Goal: Task Accomplishment & Management: Manage account settings

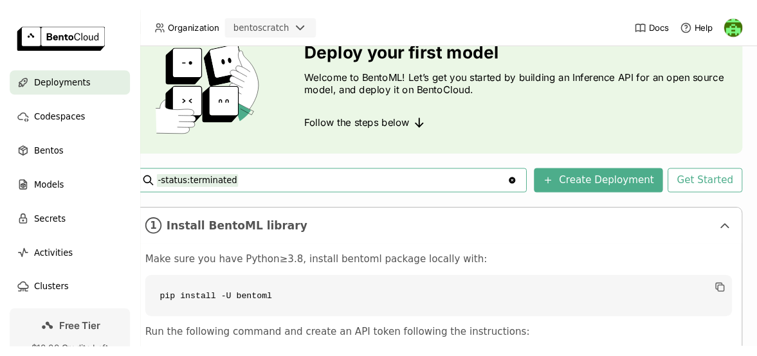
scroll to position [64, 30]
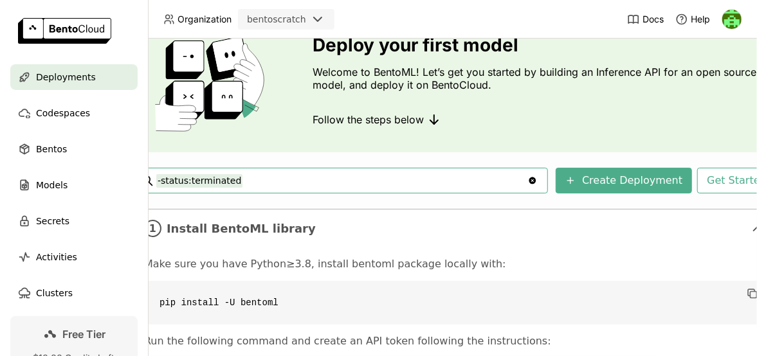
click at [404, 166] on div "Deployments Deploy your first model Welcome to BentoML! Let’s get you started b…" at bounding box center [454, 260] width 643 height 541
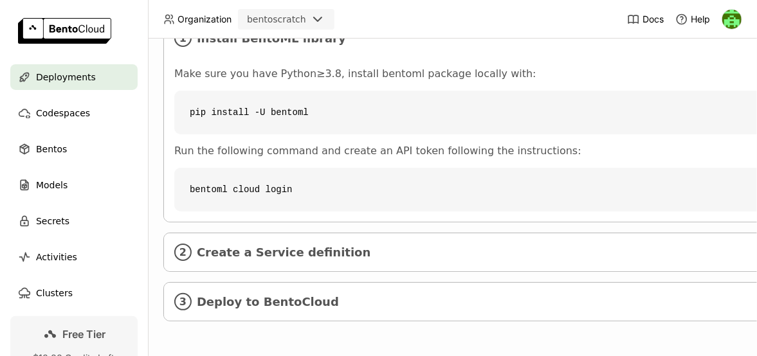
scroll to position [262, 0]
click at [188, 245] on icon "2" at bounding box center [182, 252] width 17 height 17
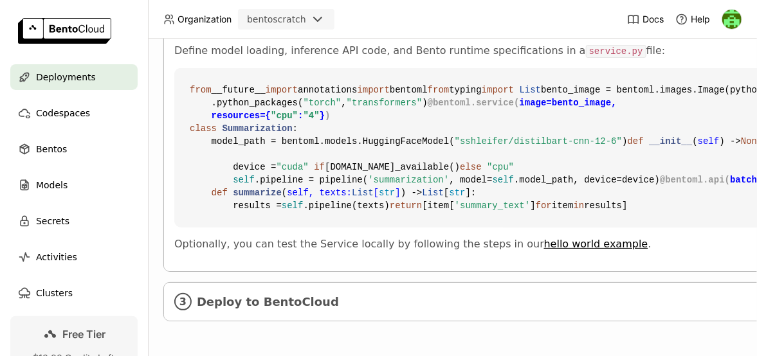
scroll to position [732, 0]
click at [188, 293] on icon "3" at bounding box center [182, 301] width 17 height 17
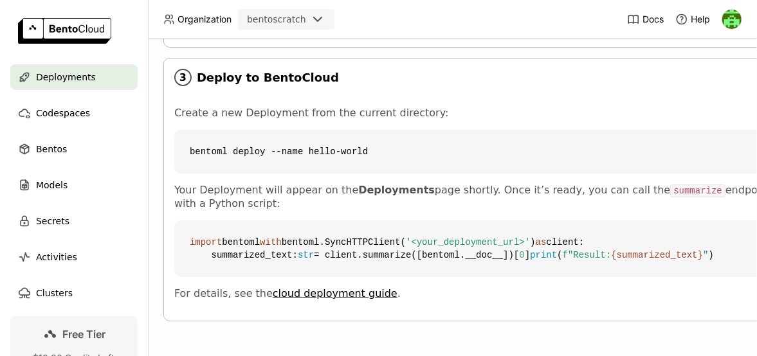
scroll to position [996, 0]
click at [43, 156] on span "Bentos" at bounding box center [51, 149] width 31 height 15
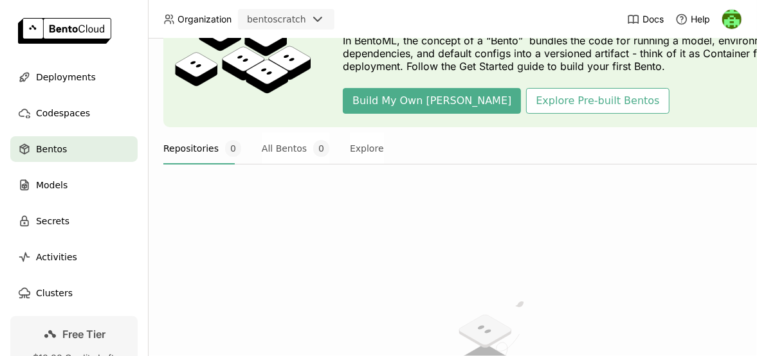
scroll to position [92, 0]
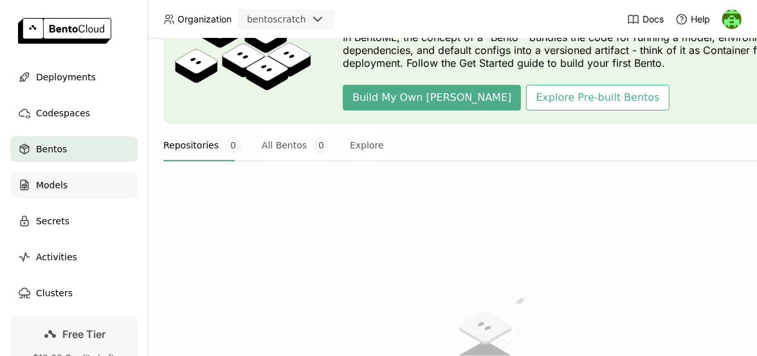
click at [57, 178] on span "Models" at bounding box center [52, 185] width 32 height 15
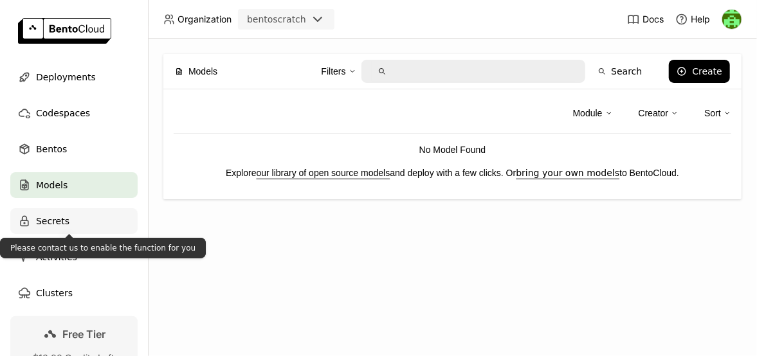
click at [67, 221] on div "Secrets" at bounding box center [73, 221] width 127 height 26
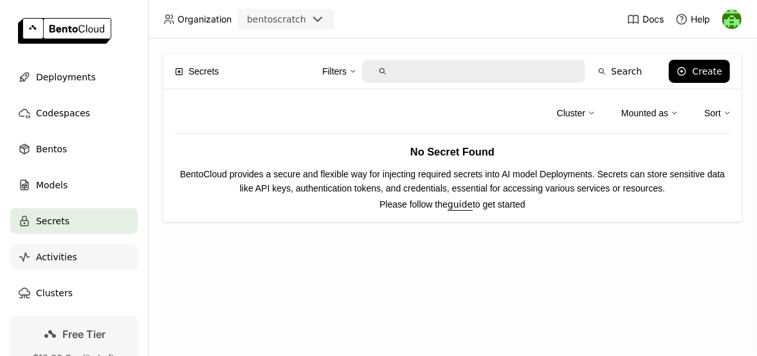
click at [59, 264] on span "Activities" at bounding box center [56, 257] width 41 height 15
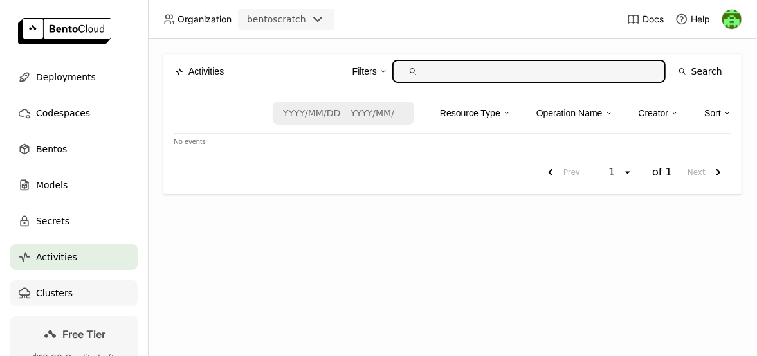
click at [71, 292] on div "Clusters" at bounding box center [73, 293] width 127 height 26
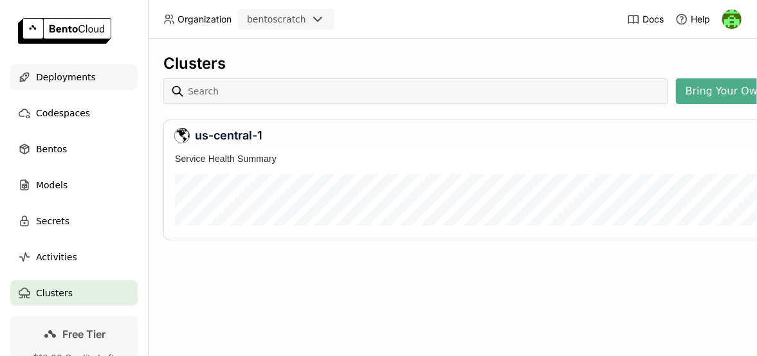
click at [82, 78] on span "Deployments" at bounding box center [66, 76] width 60 height 15
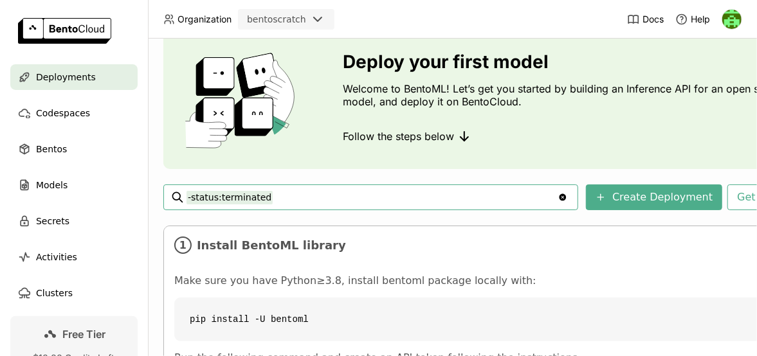
scroll to position [48, 0]
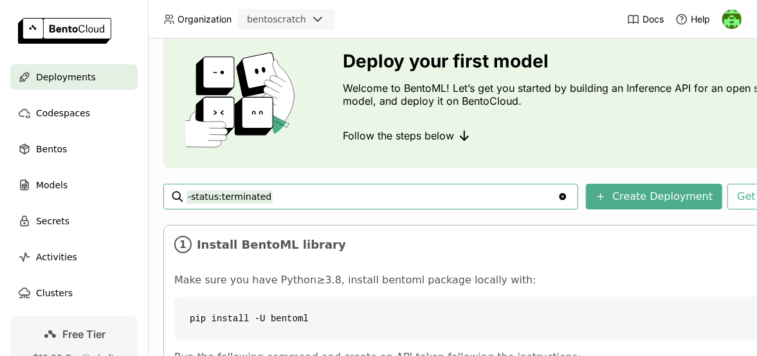
click at [394, 199] on input "-status:terminated" at bounding box center [372, 197] width 371 height 21
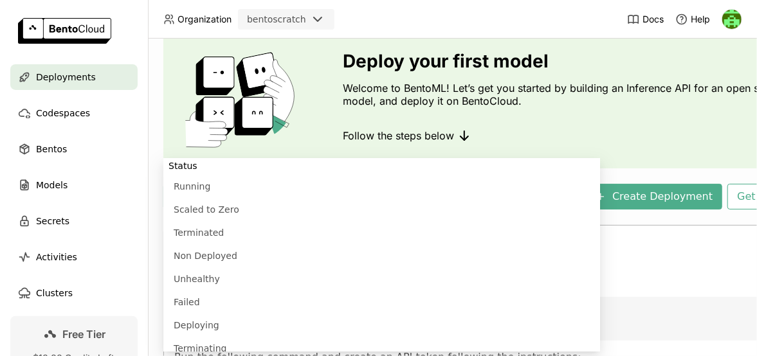
scroll to position [1, 0]
click at [324, 250] on li "Non Deployed" at bounding box center [381, 256] width 437 height 23
type input "-status:terminated status:non-deployed"
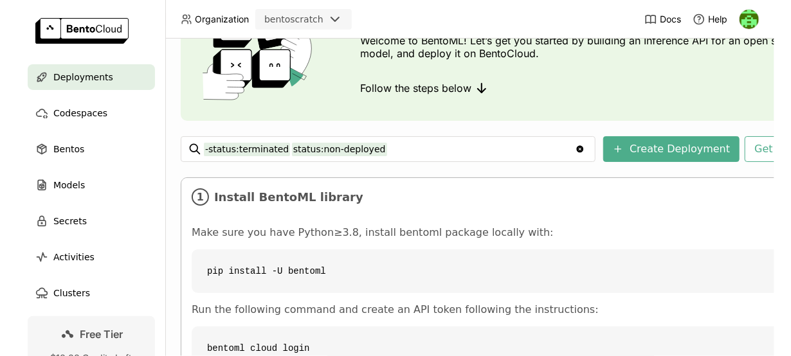
scroll to position [96, 0]
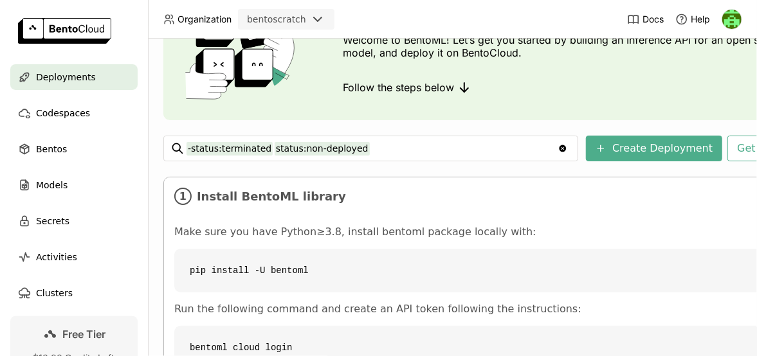
click at [568, 147] on icon "Clear value" at bounding box center [563, 148] width 10 height 10
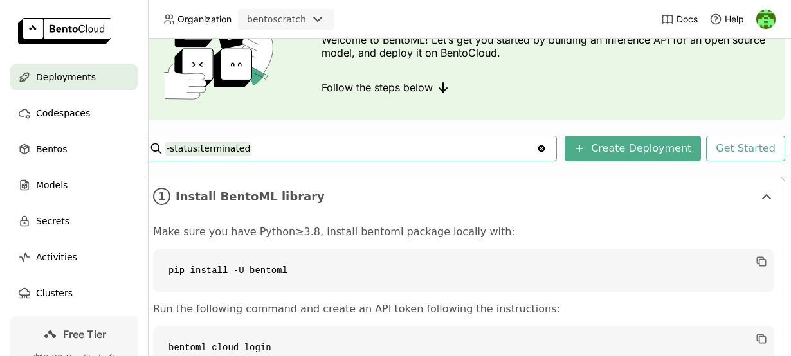
scroll to position [96, 41]
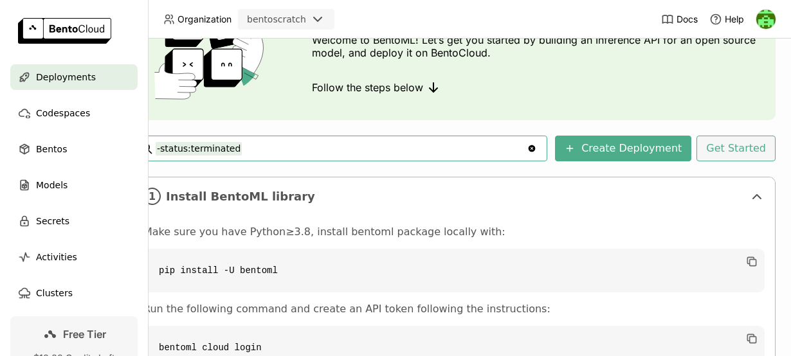
click at [731, 156] on button "Get Started" at bounding box center [736, 149] width 79 height 26
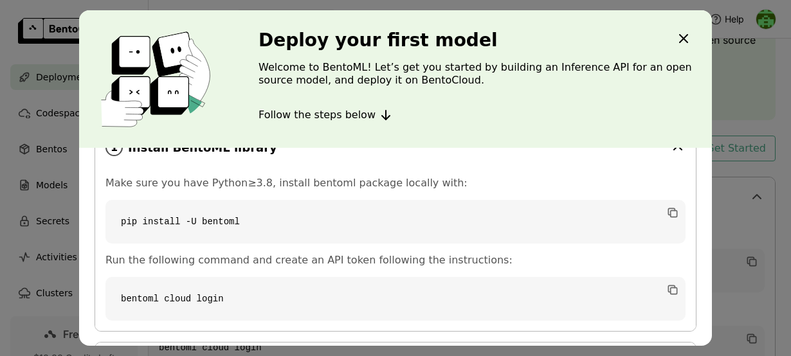
scroll to position [37, 0]
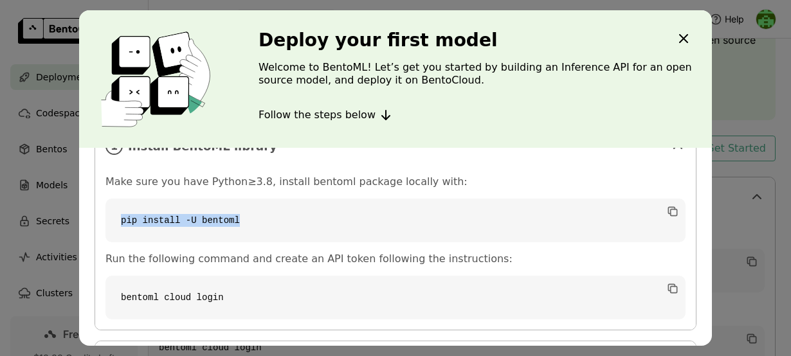
drag, startPoint x: 244, startPoint y: 224, endPoint x: 116, endPoint y: 223, distance: 128.6
click at [116, 223] on code "pip install -U bentoml" at bounding box center [395, 221] width 580 height 44
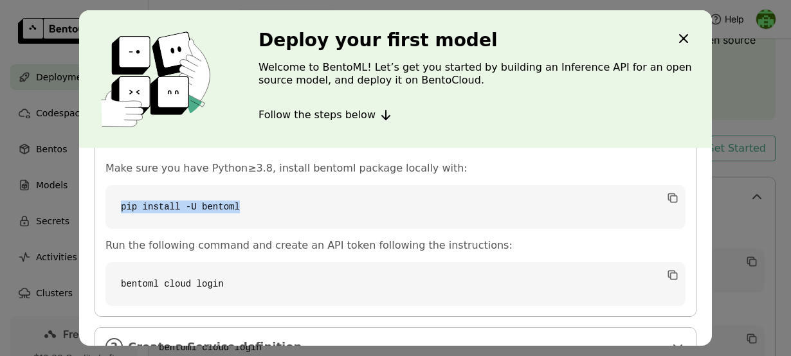
scroll to position [53, 0]
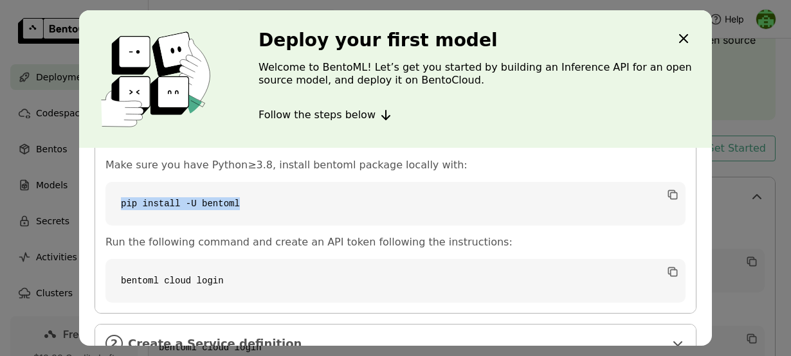
copy code "pip install -U bentoml"
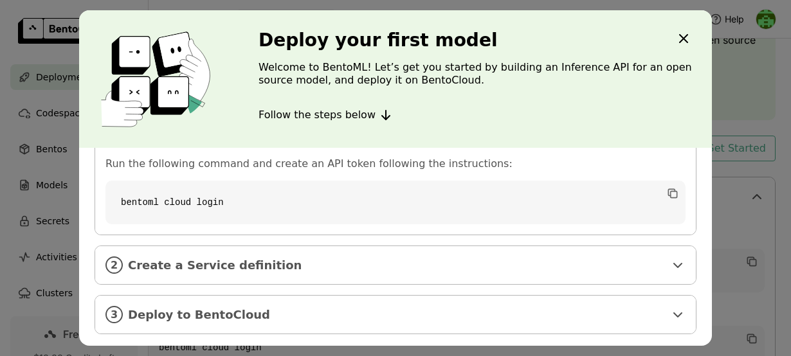
scroll to position [132, 0]
drag, startPoint x: 230, startPoint y: 205, endPoint x: 104, endPoint y: 192, distance: 126.2
click at [104, 192] on div "Make sure you have Python≥3.8, install bentoml package locally with: pip instal…" at bounding box center [395, 152] width 601 height 165
copy code "bentoml cloud login"
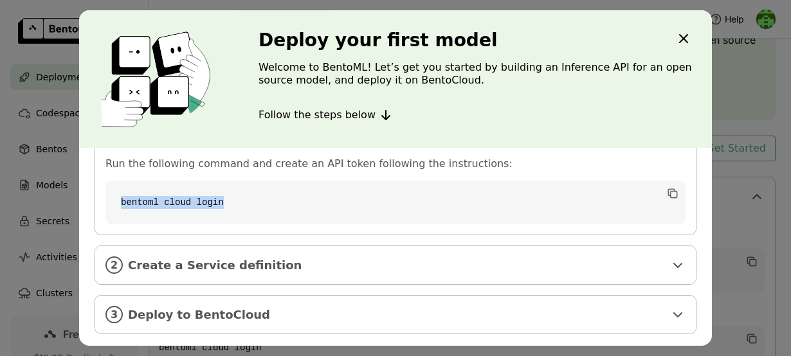
copy code "bentoml cloud login"
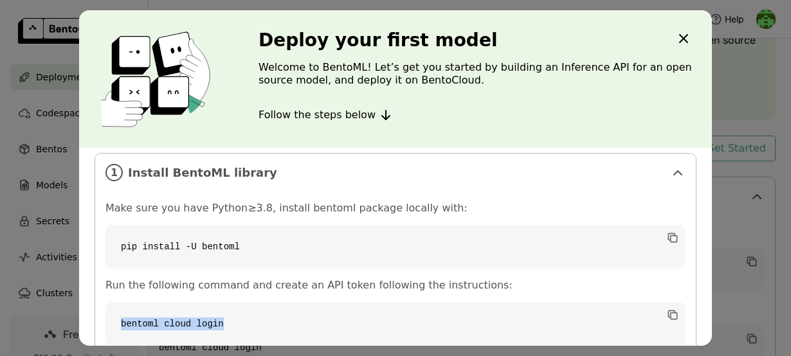
scroll to position [5, 0]
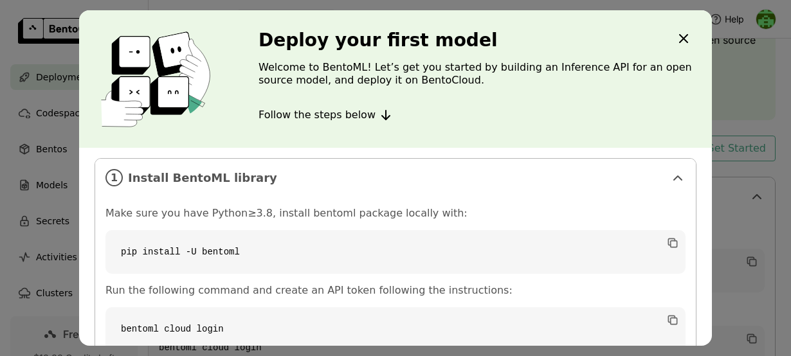
click at [265, 251] on code "pip install -U bentoml" at bounding box center [395, 252] width 580 height 44
copy div "pip install -U bentoml"
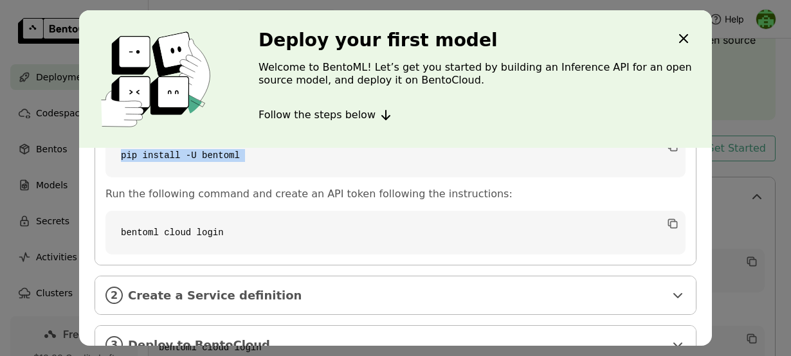
scroll to position [104, 0]
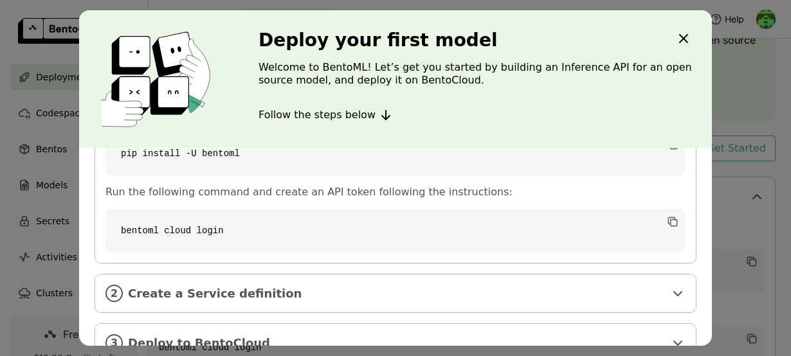
click at [240, 236] on code "bentoml cloud login" at bounding box center [395, 231] width 580 height 44
click at [231, 230] on code "bentoml cloud login" at bounding box center [395, 231] width 580 height 44
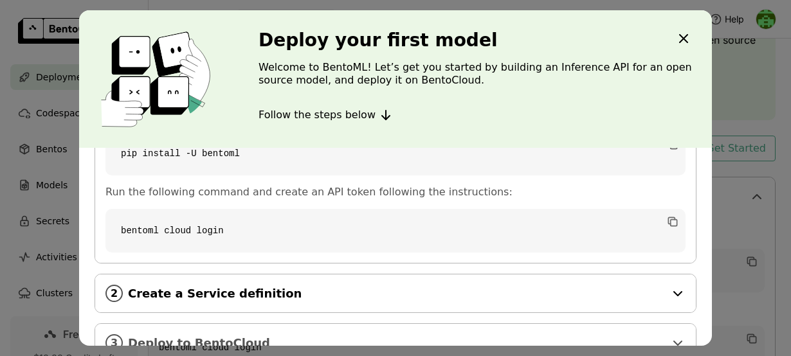
click at [672, 295] on icon "dialog" at bounding box center [677, 293] width 15 height 15
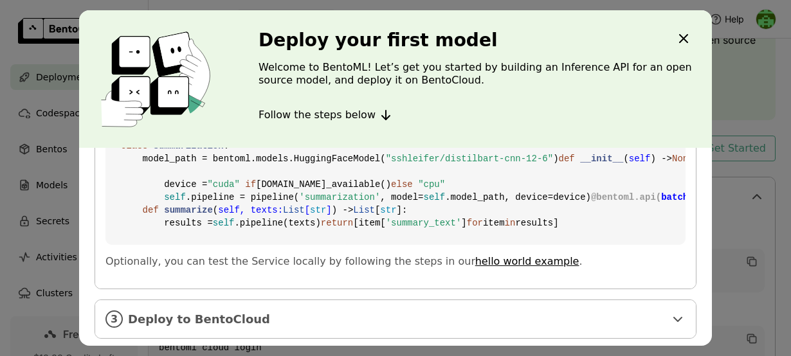
scroll to position [381, 0]
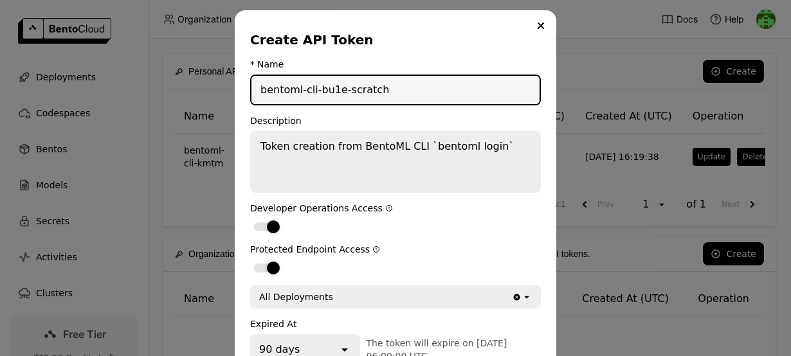
type input "bentoml-cli-bu1e-scratch"
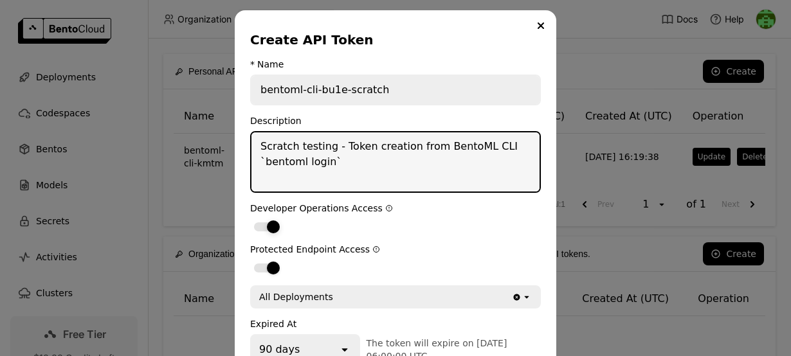
type textarea "Scratch testing - Token creation from BentoML CLI `bentoml login`"
click at [259, 228] on div "dialog" at bounding box center [267, 227] width 26 height 9
click at [250, 219] on input "dialog" at bounding box center [250, 219] width 0 height 0
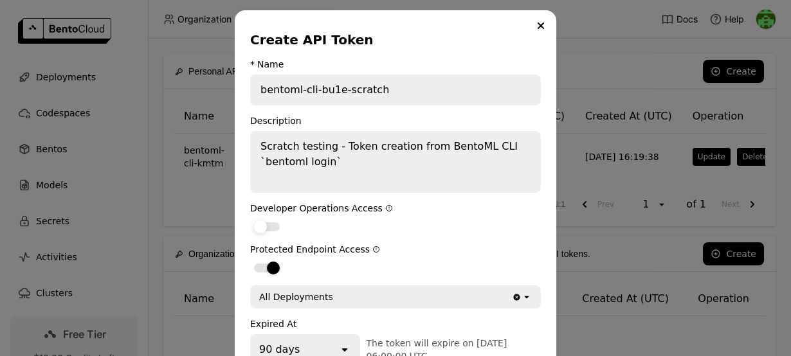
click at [259, 224] on div "dialog" at bounding box center [260, 227] width 13 height 13
click at [250, 219] on input "dialog" at bounding box center [250, 219] width 0 height 0
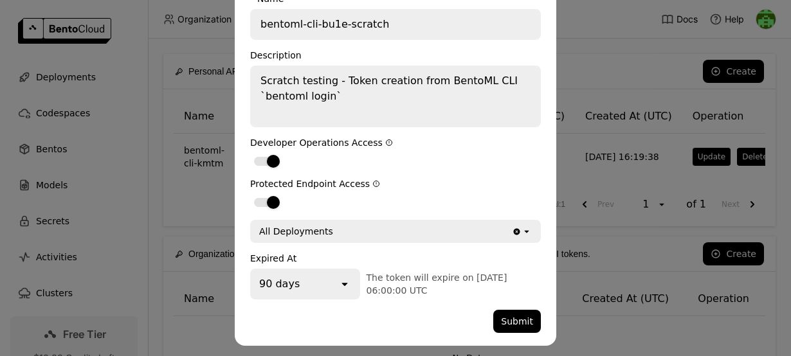
scroll to position [66, 0]
click at [513, 318] on button "Submit" at bounding box center [517, 321] width 48 height 23
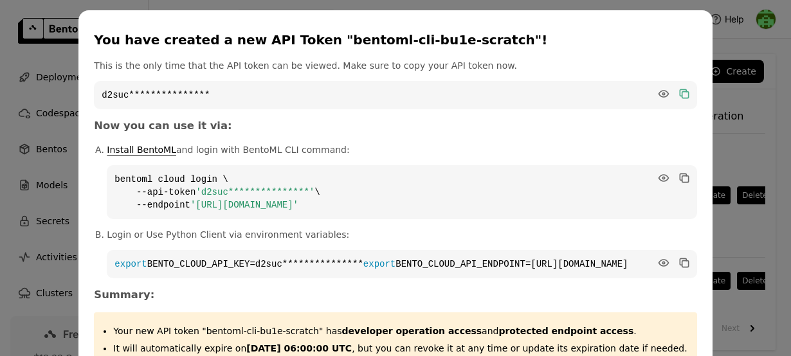
click at [680, 90] on icon "dialog" at bounding box center [683, 92] width 6 height 6
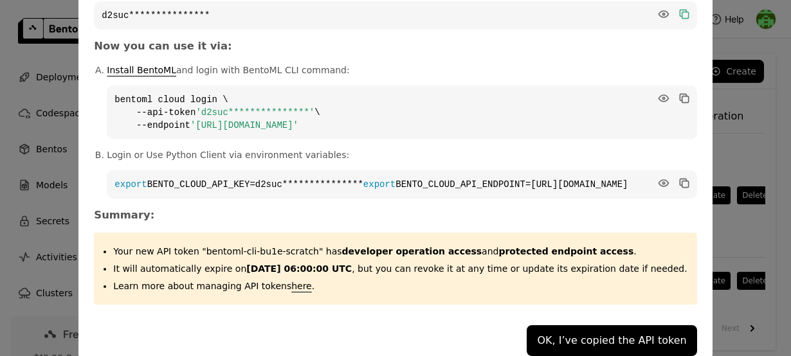
scroll to position [84, 0]
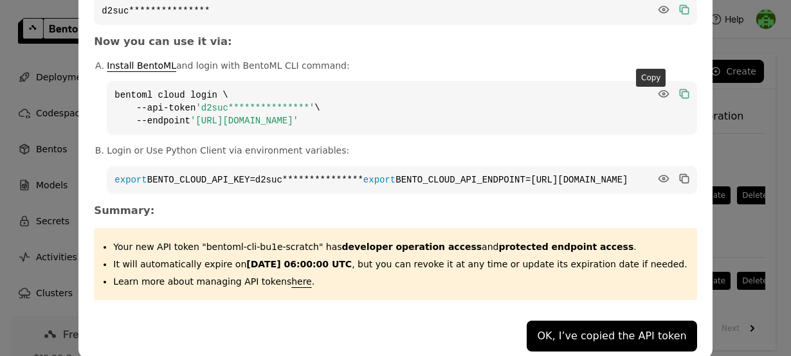
click at [682, 96] on icon "dialog" at bounding box center [685, 94] width 6 height 6
drag, startPoint x: 502, startPoint y: 196, endPoint x: 132, endPoint y: 172, distance: 370.7
click at [132, 172] on code "**********" at bounding box center [402, 180] width 590 height 28
copy code "**********"
click at [682, 12] on icon "dialog" at bounding box center [685, 11] width 6 height 6
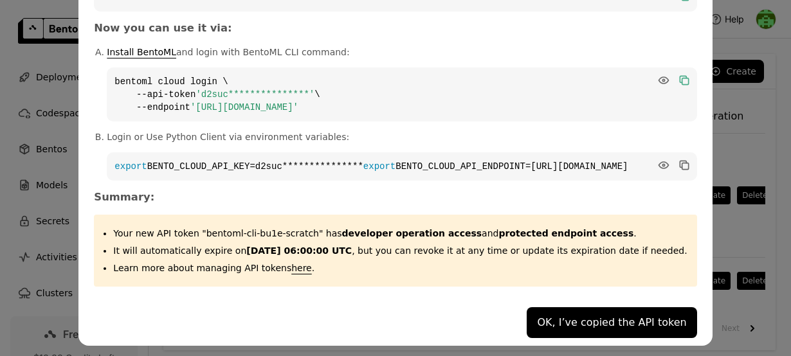
scroll to position [0, 0]
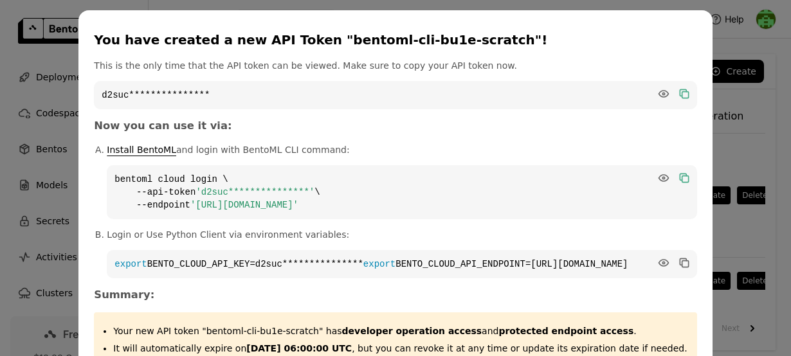
click at [738, 124] on div "**********" at bounding box center [395, 227] width 791 height 454
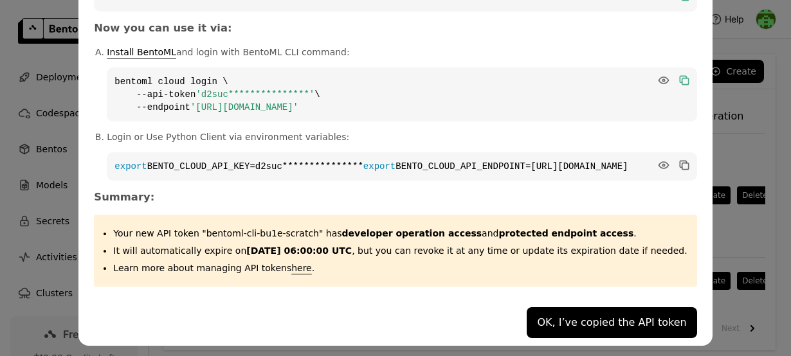
scroll to position [110, 0]
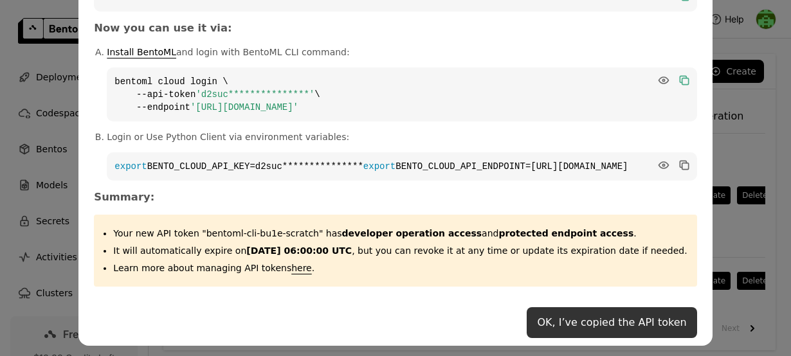
click at [558, 318] on button "OK, I’ve copied the API token" at bounding box center [612, 322] width 170 height 31
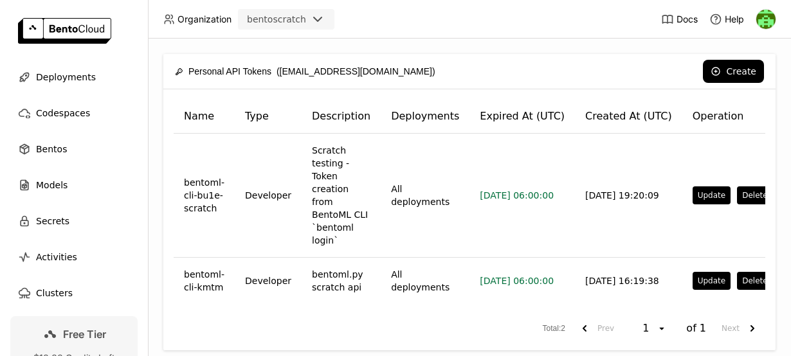
scroll to position [0, 0]
